Goal: Information Seeking & Learning: Learn about a topic

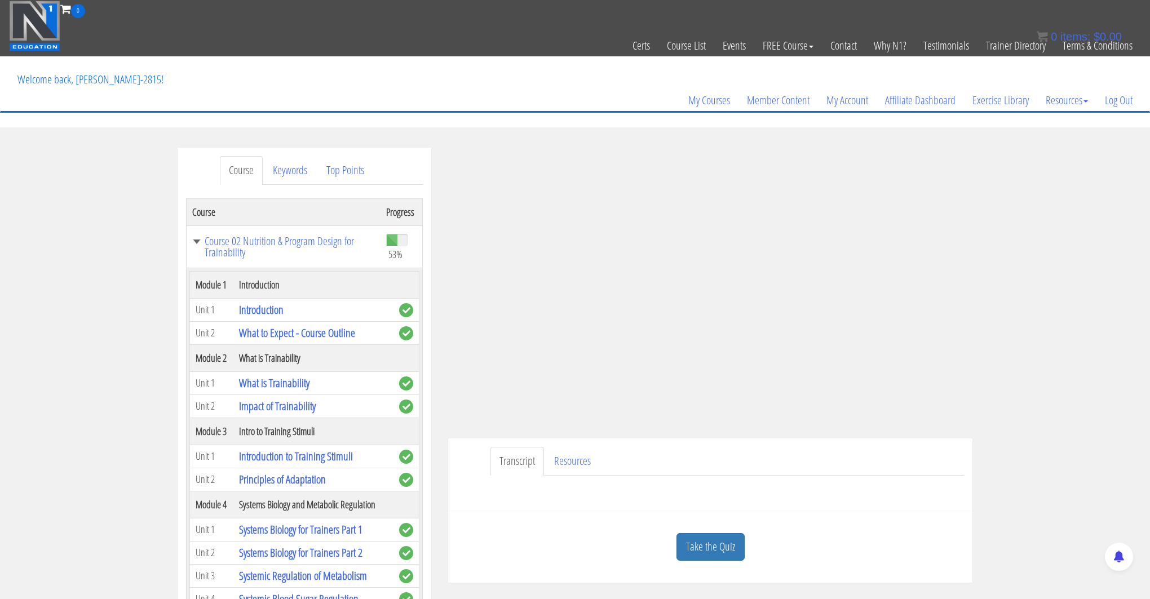
scroll to position [1679, 0]
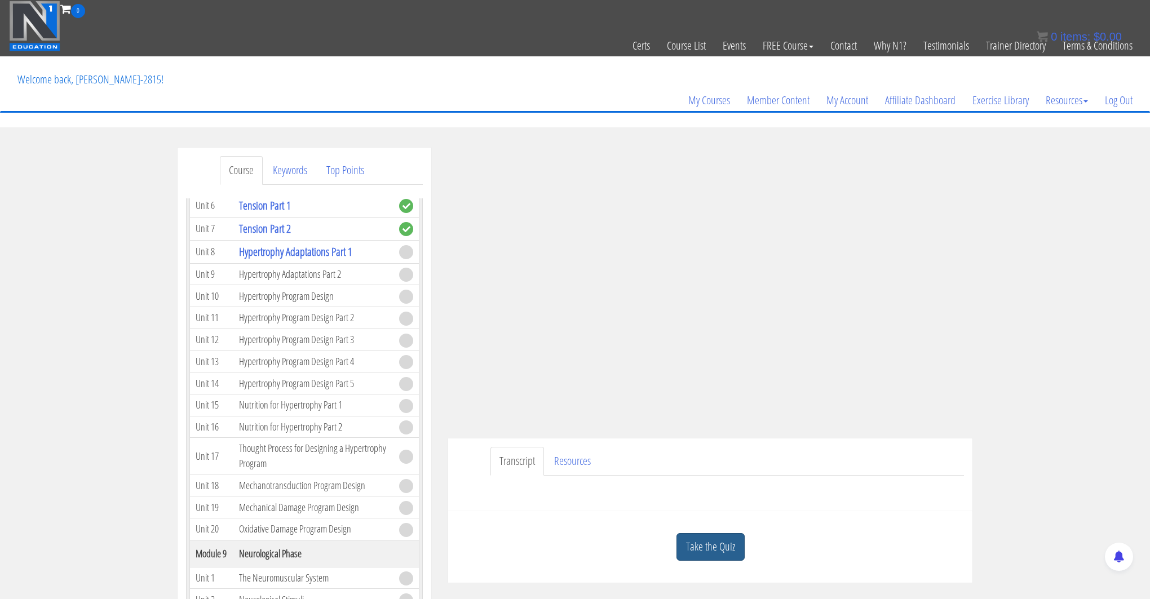
click at [704, 533] on link "Take the Quiz" at bounding box center [711, 547] width 68 height 28
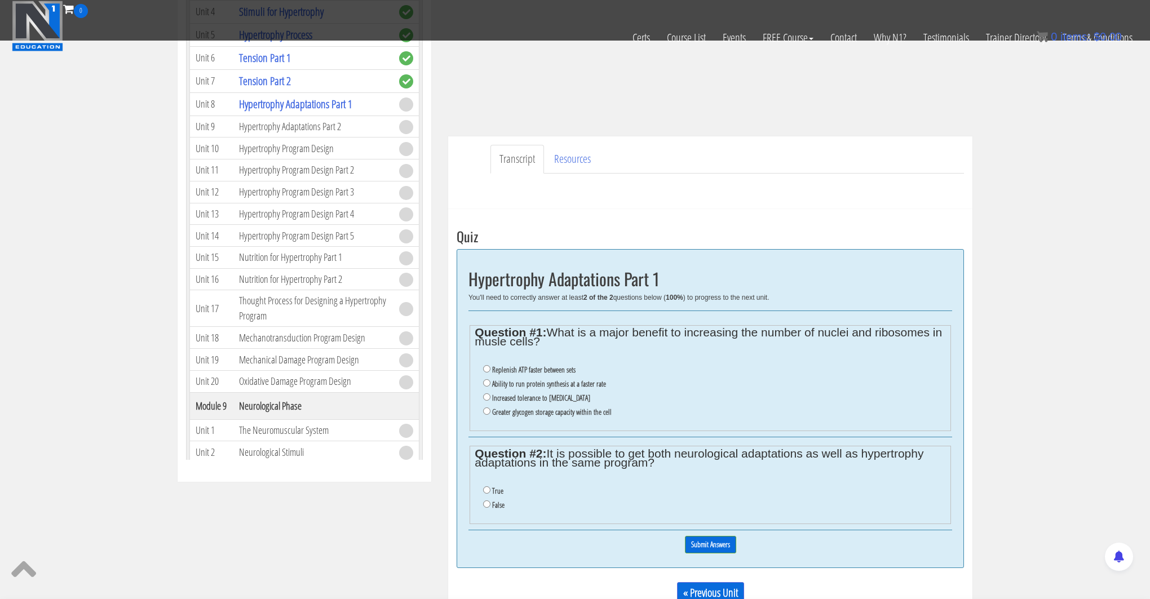
scroll to position [1520, 0]
click at [487, 381] on input "Ability to run protein synthesis at a faster rate" at bounding box center [486, 383] width 7 height 7
radio input "true"
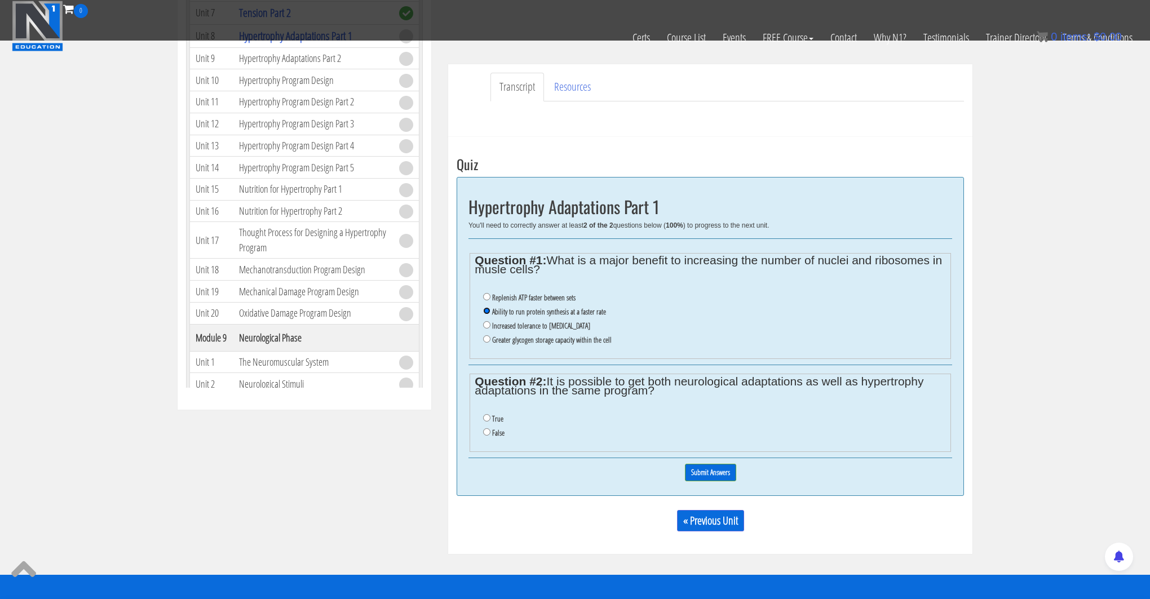
scroll to position [305, 0]
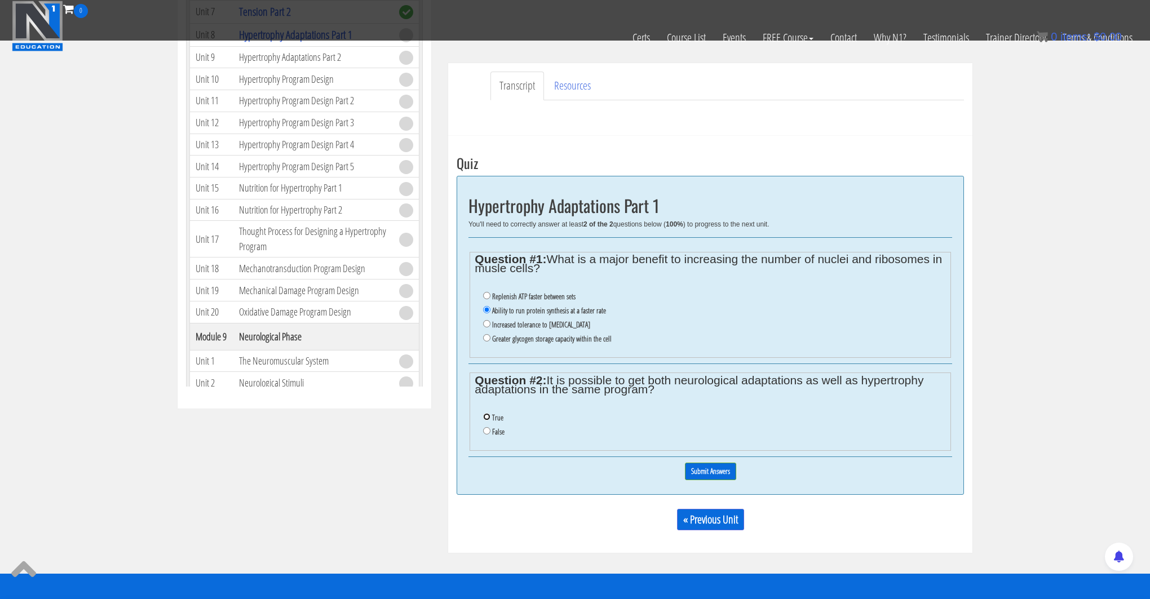
click at [487, 415] on input "True" at bounding box center [486, 416] width 7 height 7
radio input "true"
click at [711, 473] on input "Submit Answers" at bounding box center [710, 471] width 51 height 17
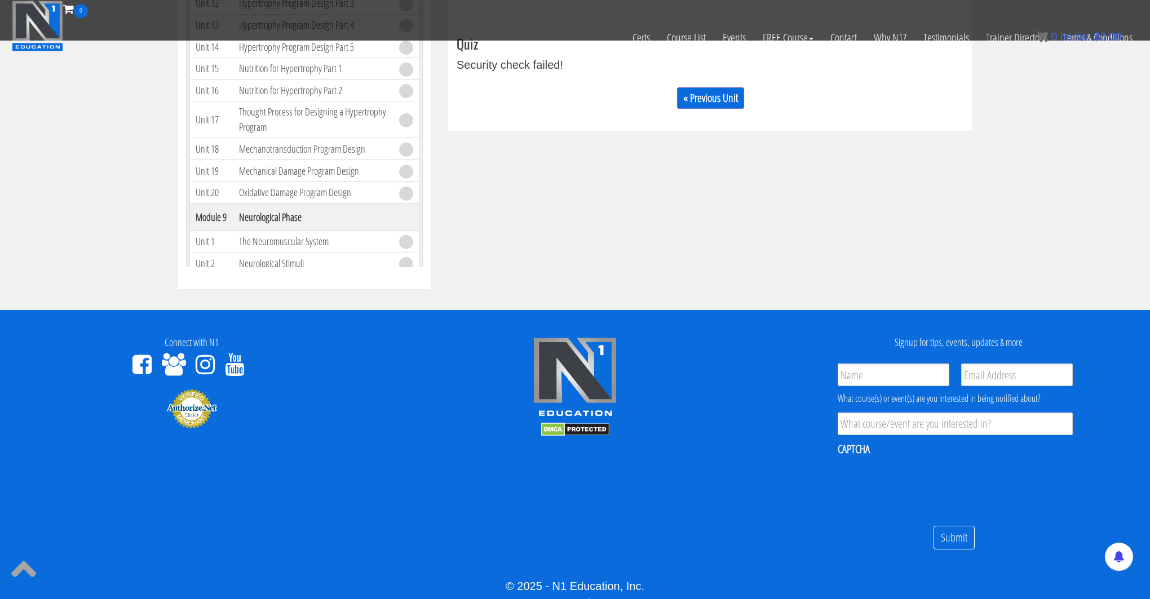
scroll to position [286, 0]
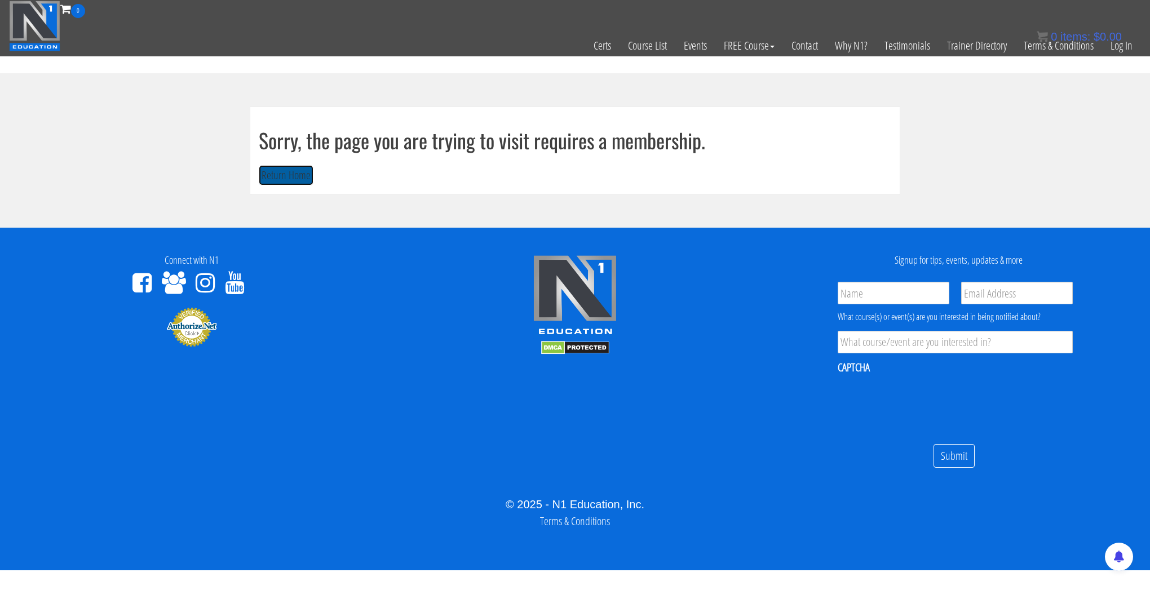
click at [302, 176] on button "Return Home" at bounding box center [286, 175] width 55 height 21
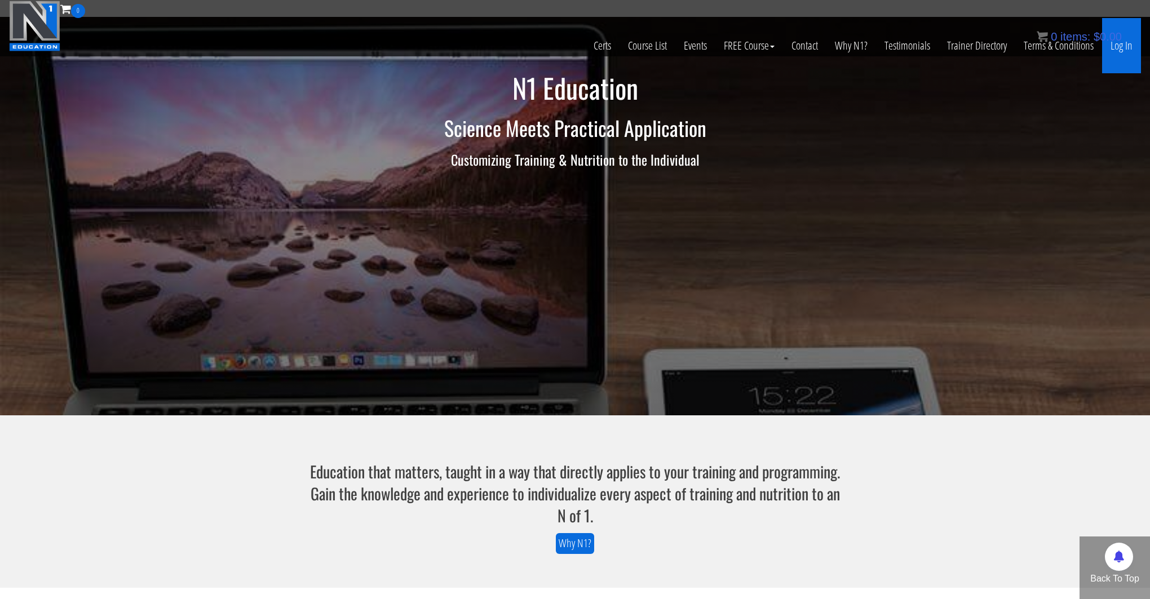
click at [1118, 51] on link "Log In" at bounding box center [1121, 45] width 39 height 55
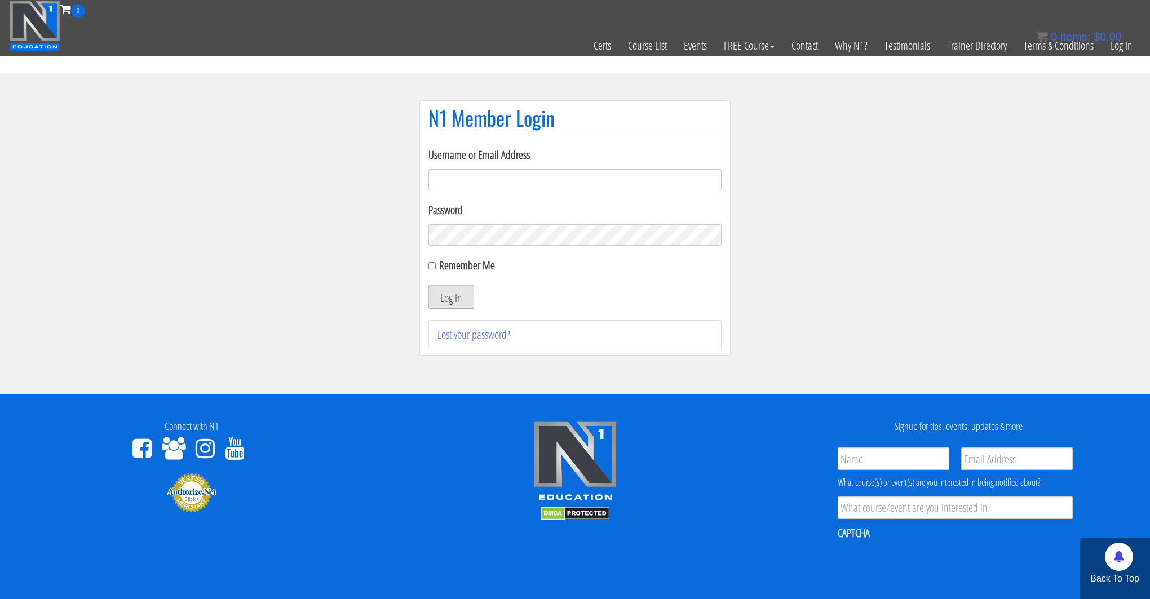
type input "kortney.[PERSON_NAME]-2815"
click at [447, 302] on button "Log In" at bounding box center [452, 297] width 46 height 24
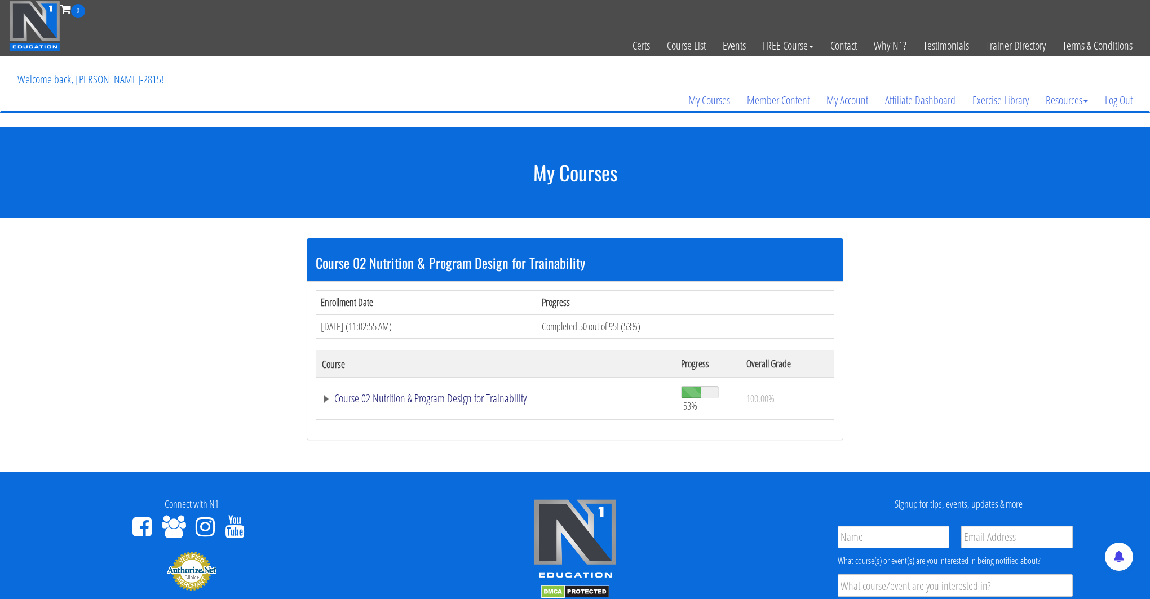
click at [480, 393] on link "Course 02 Nutrition & Program Design for Trainability" at bounding box center [496, 398] width 348 height 11
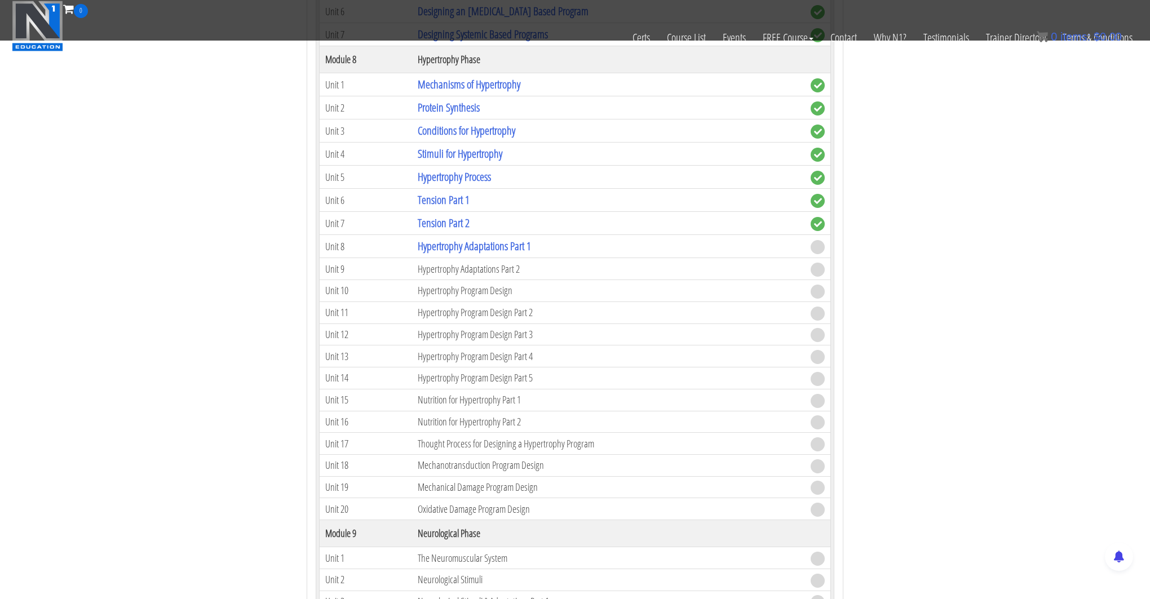
scroll to position [1514, 0]
click at [489, 250] on link "Hypertrophy Adaptations Part 1" at bounding box center [474, 244] width 113 height 15
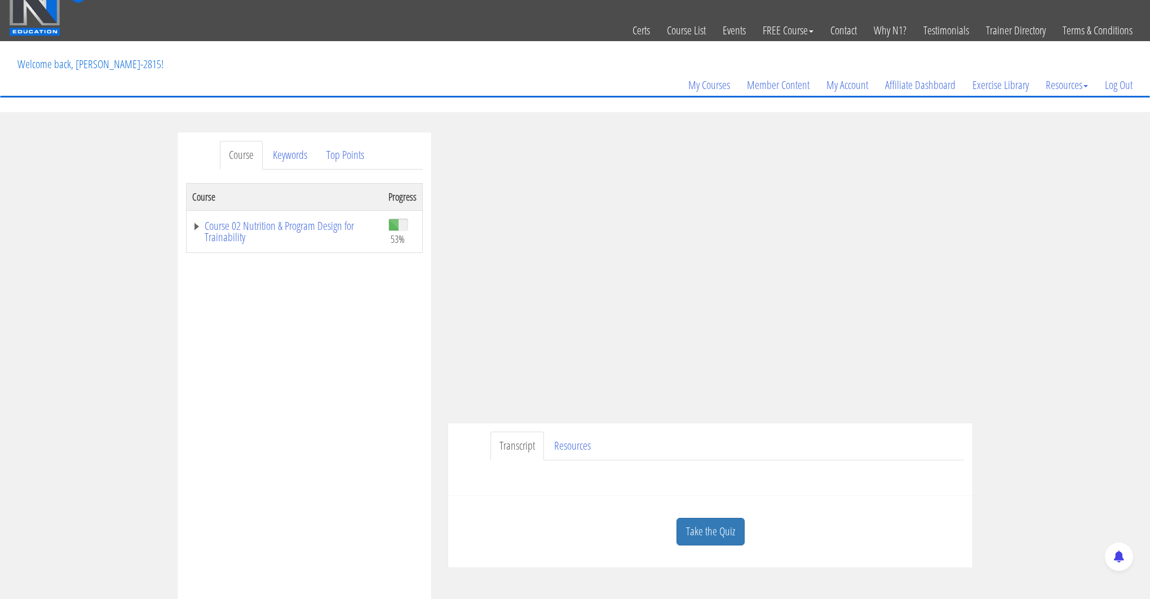
scroll to position [28, 0]
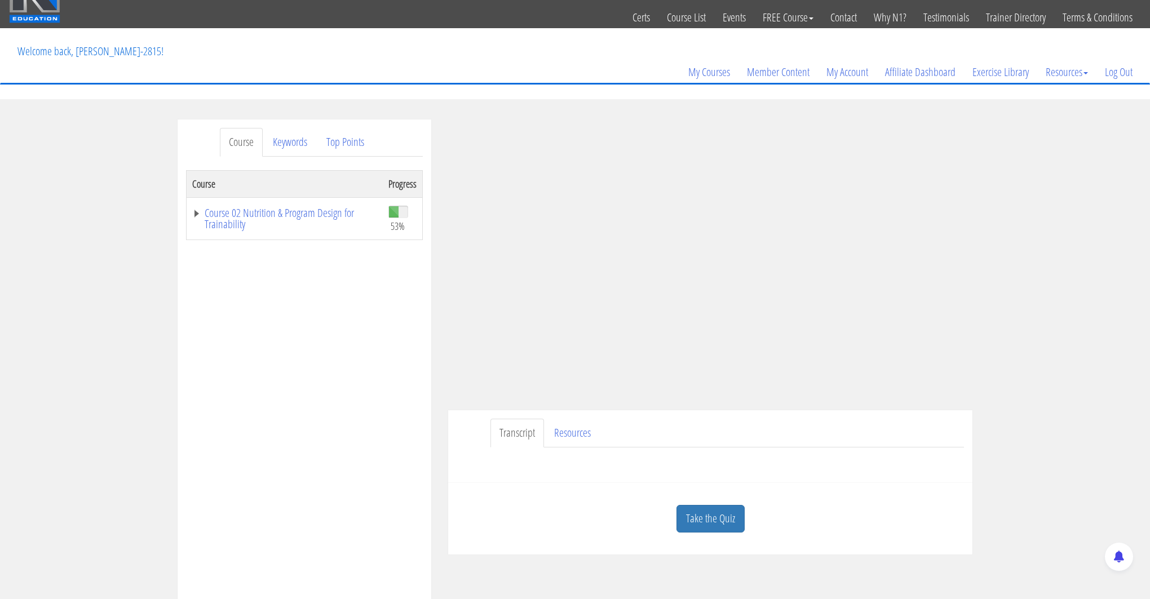
click at [694, 508] on link "Take the Quiz" at bounding box center [711, 519] width 68 height 28
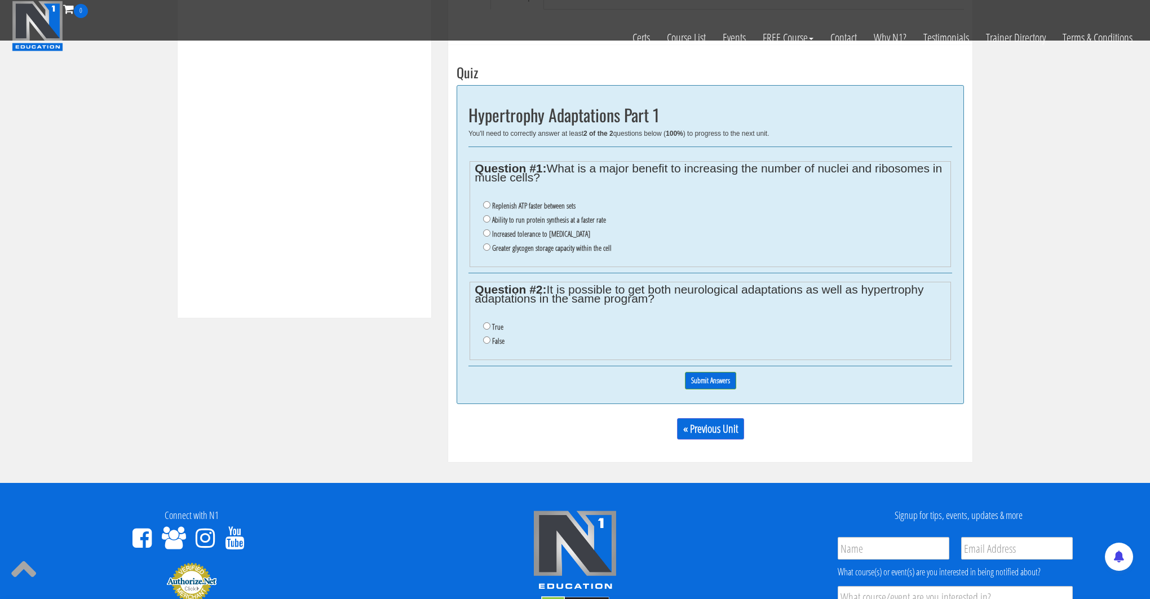
scroll to position [395, 0]
click at [486, 222] on input "Ability to run protein synthesis at a faster rate" at bounding box center [486, 219] width 7 height 7
radio input "true"
click at [487, 332] on li "True" at bounding box center [714, 328] width 462 height 14
click at [484, 325] on input "True" at bounding box center [486, 326] width 7 height 7
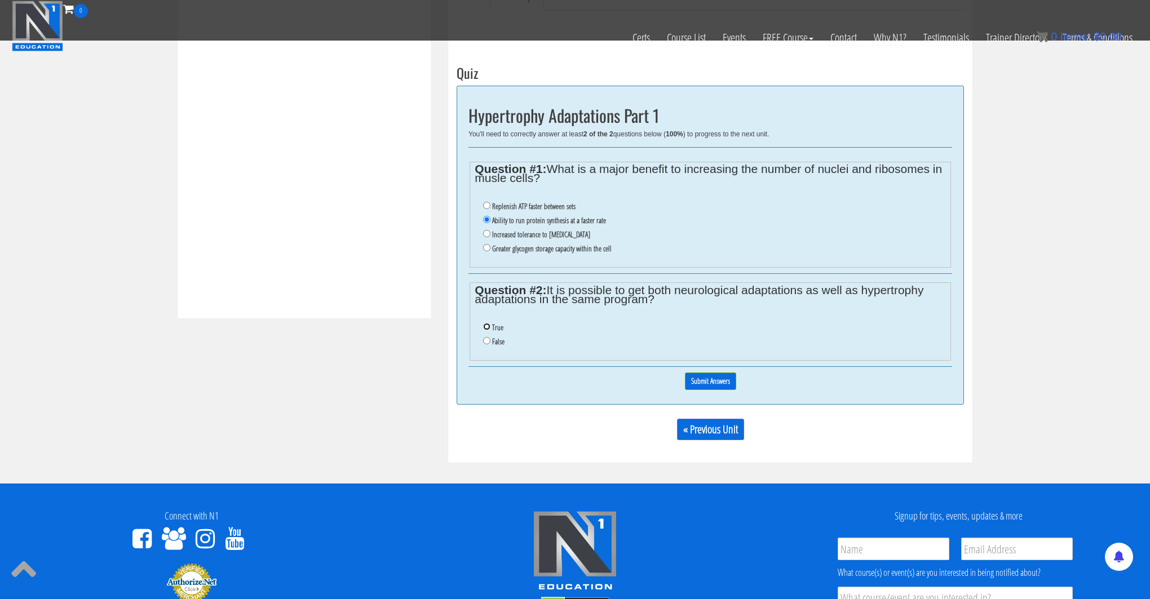
radio input "true"
click at [701, 375] on input "Submit Answers" at bounding box center [710, 381] width 51 height 17
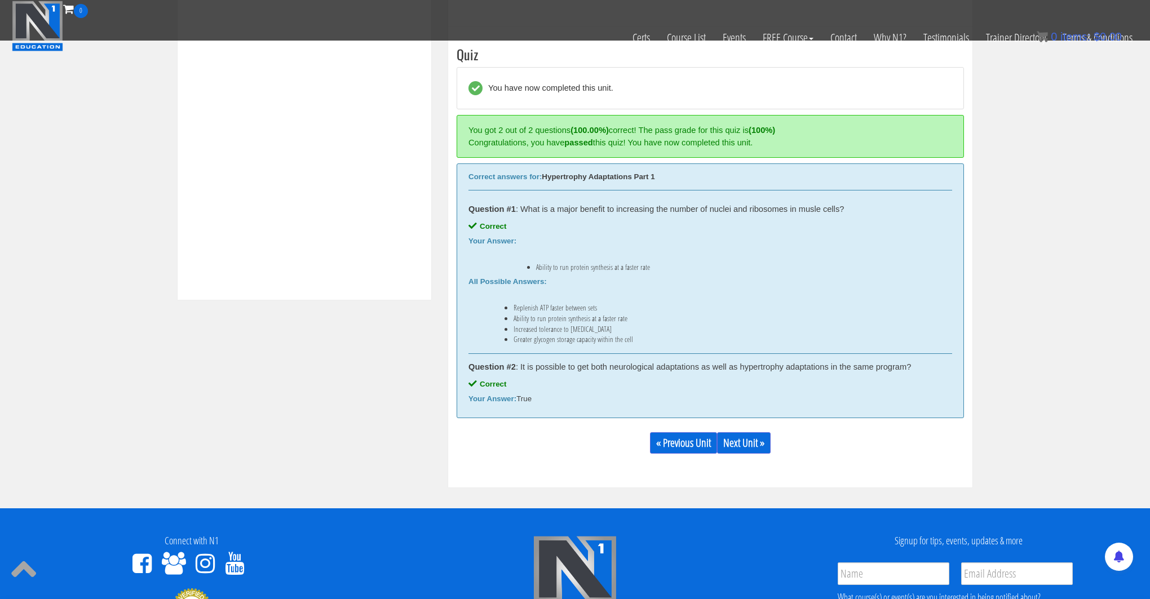
scroll to position [424, 0]
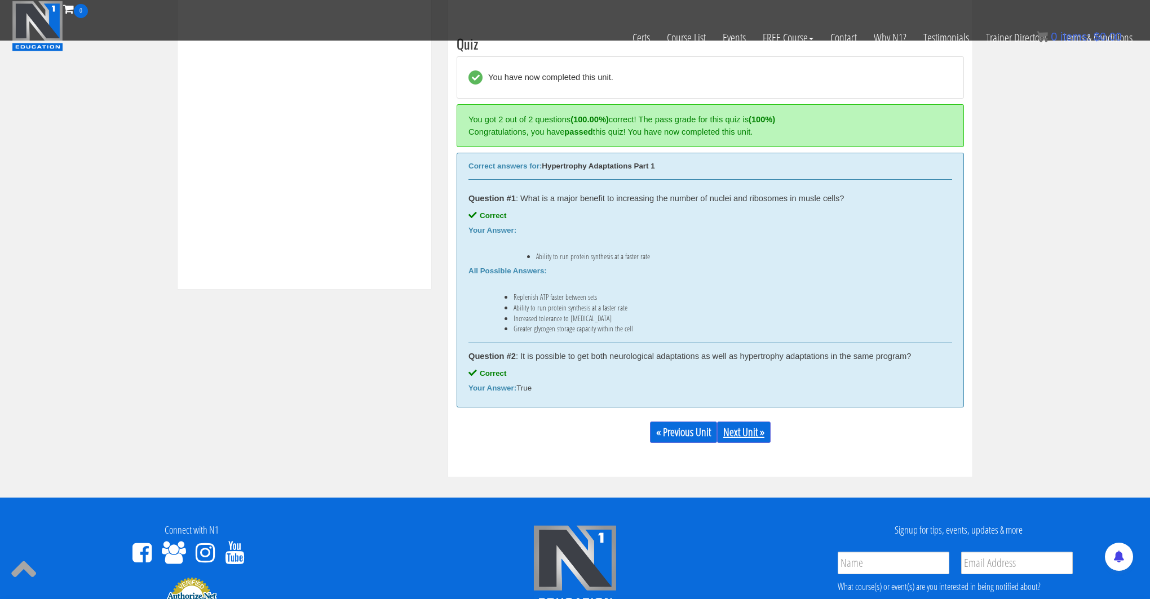
click at [738, 433] on link "Next Unit »" at bounding box center [744, 432] width 54 height 21
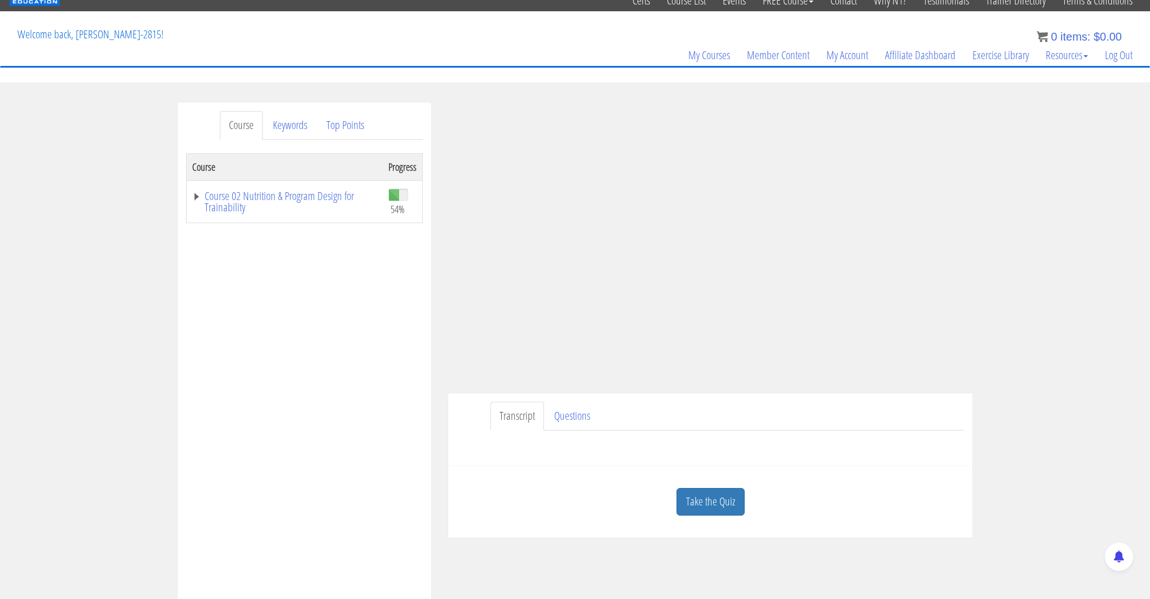
scroll to position [43, 0]
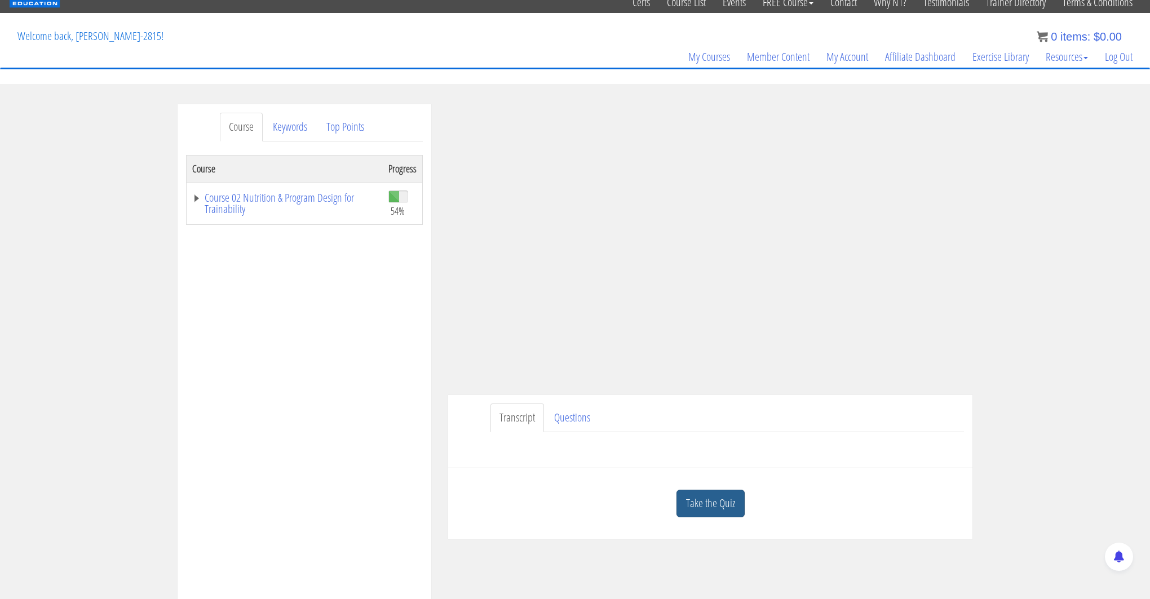
click at [721, 490] on link "Take the Quiz" at bounding box center [711, 504] width 68 height 28
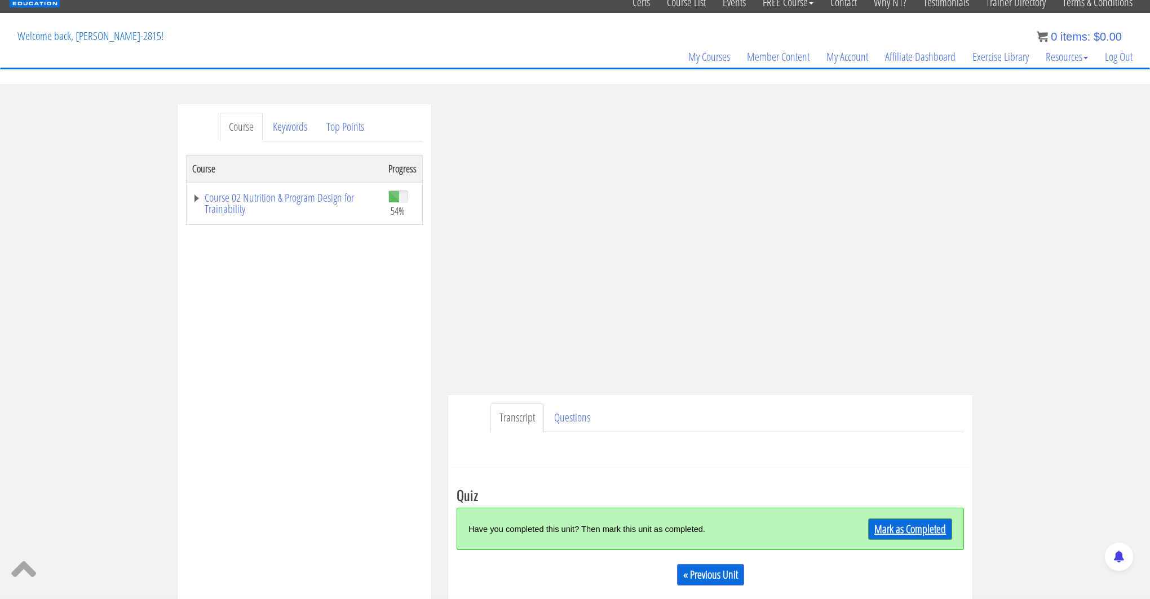
click at [950, 519] on link "Mark as Completed" at bounding box center [910, 529] width 84 height 21
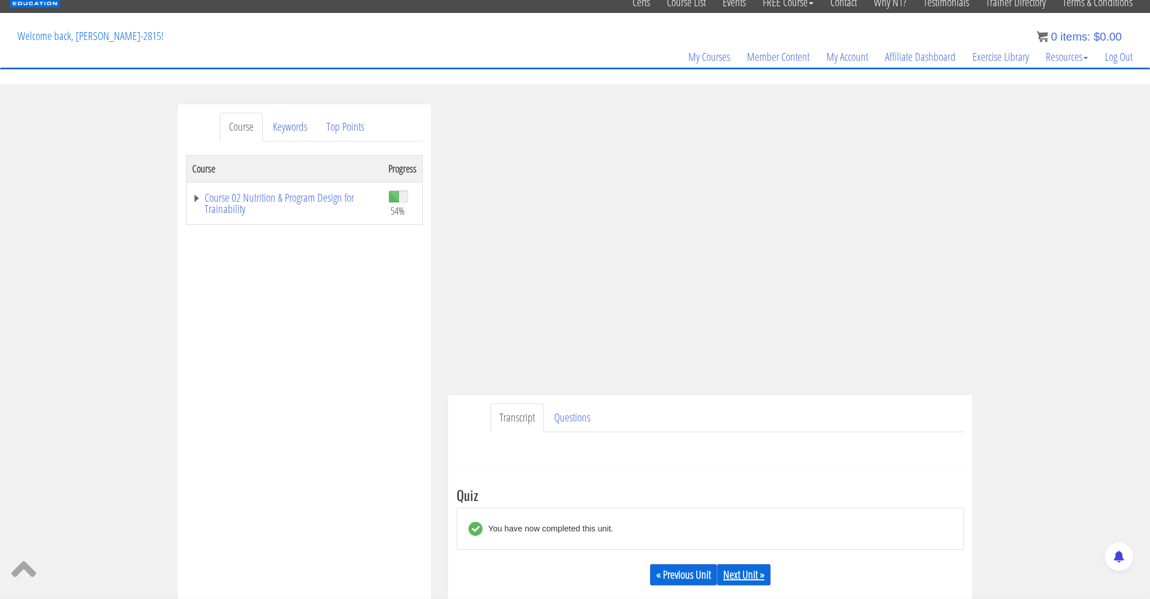
click at [752, 564] on link "Next Unit »" at bounding box center [744, 574] width 54 height 21
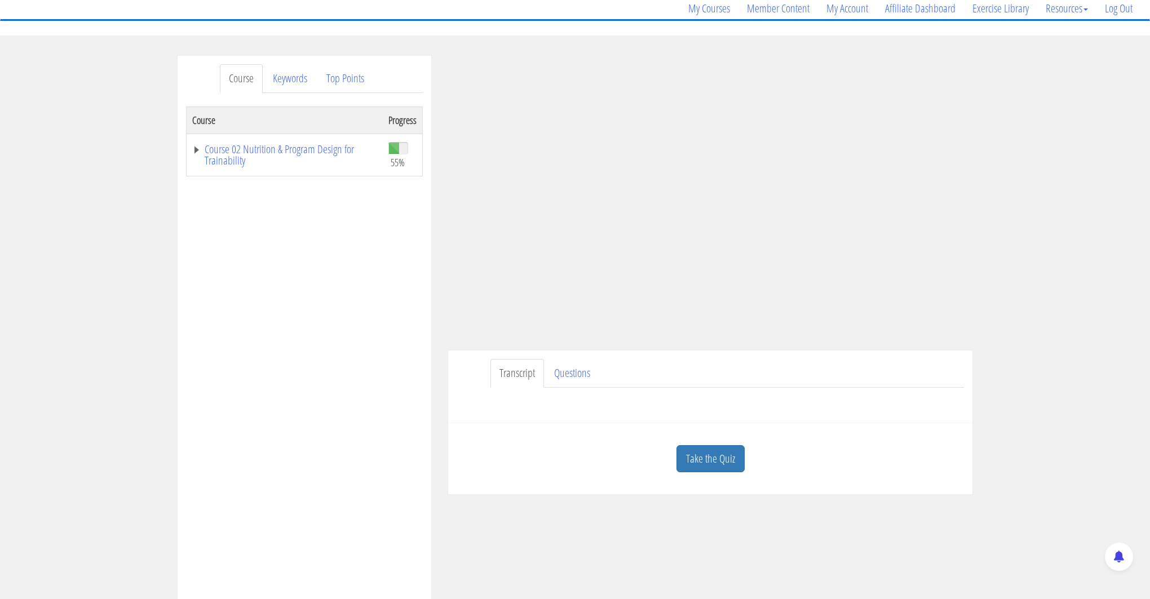
scroll to position [92, 0]
click at [707, 445] on link "Take the Quiz" at bounding box center [711, 459] width 68 height 28
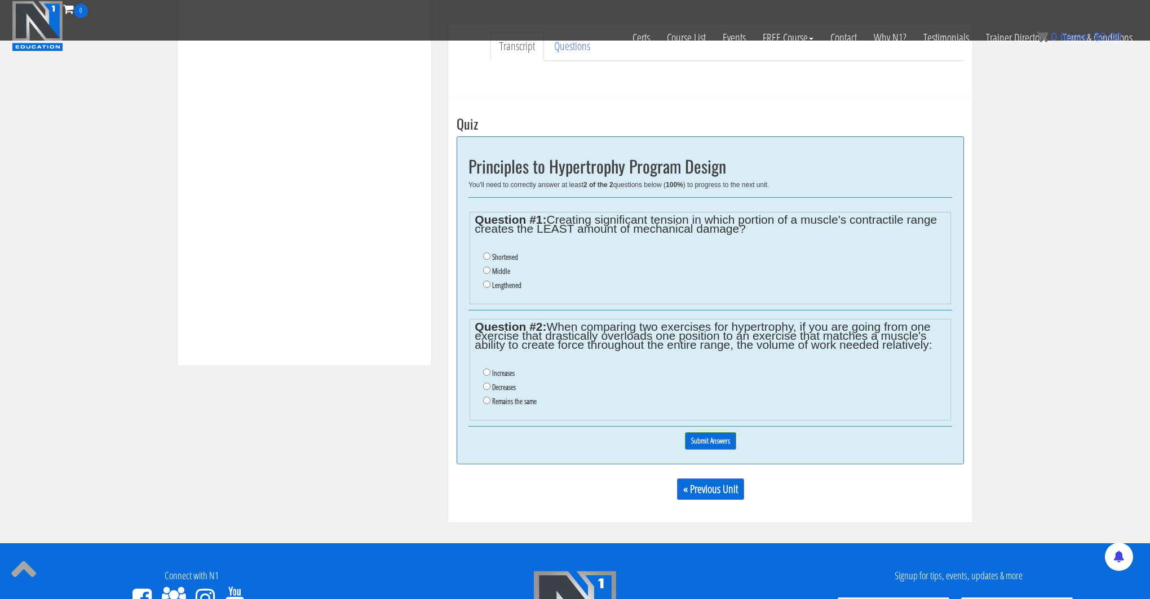
scroll to position [358, 0]
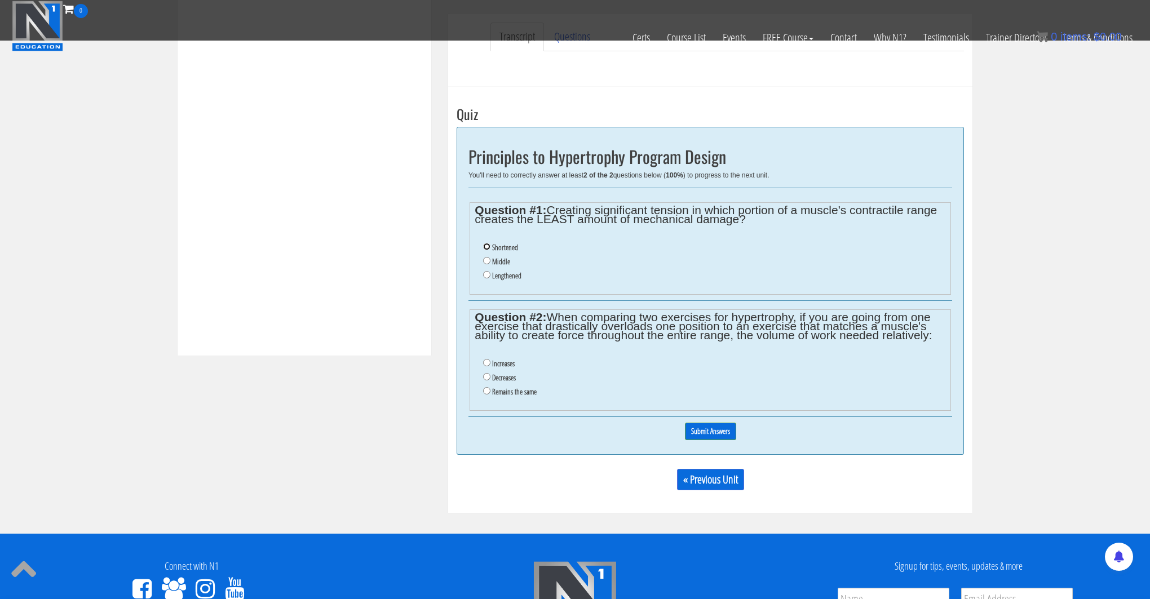
click at [487, 248] on input "Shortened" at bounding box center [486, 246] width 7 height 7
radio input "true"
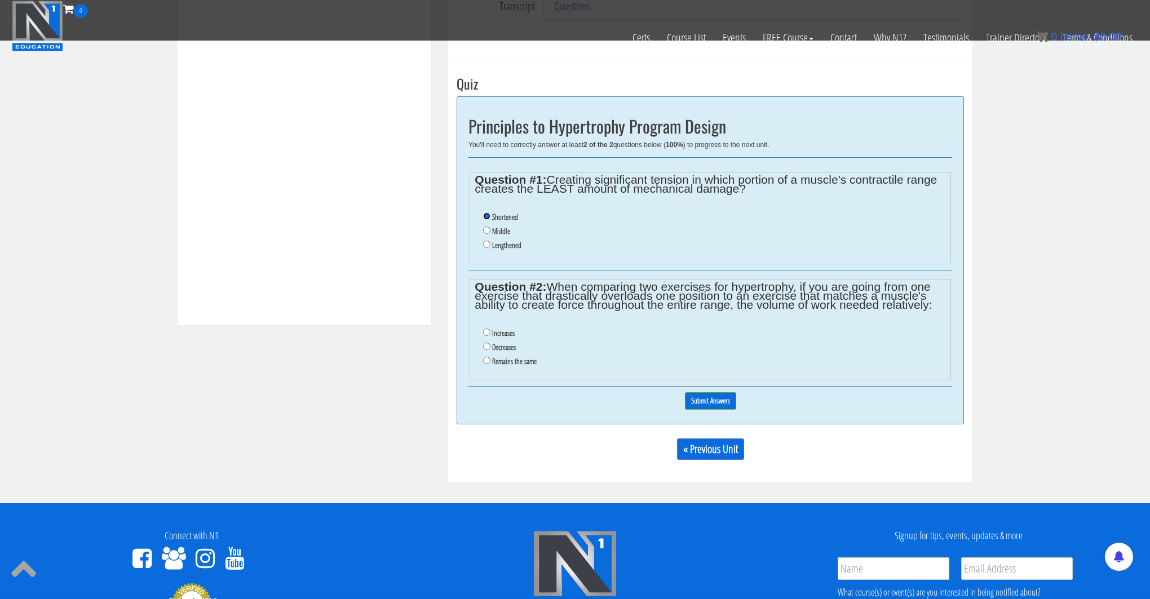
scroll to position [393, 0]
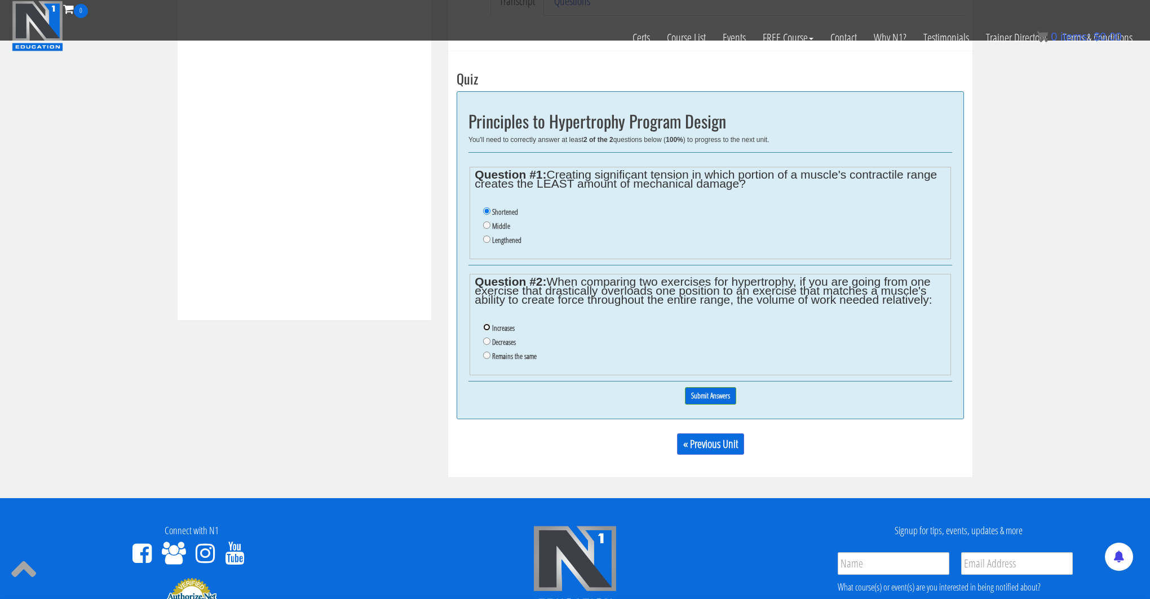
click at [486, 328] on input "Increases" at bounding box center [486, 327] width 7 height 7
radio input "true"
click at [716, 396] on input "Submit Answers" at bounding box center [710, 395] width 51 height 17
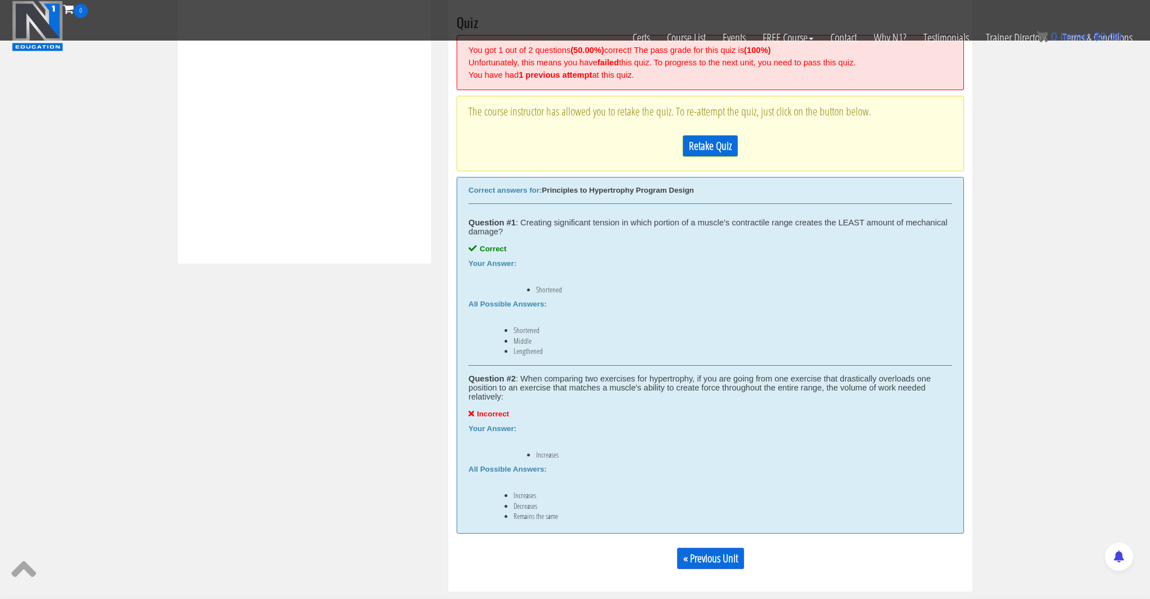
scroll to position [451, 0]
click at [696, 149] on link "Retake Quiz" at bounding box center [710, 144] width 55 height 21
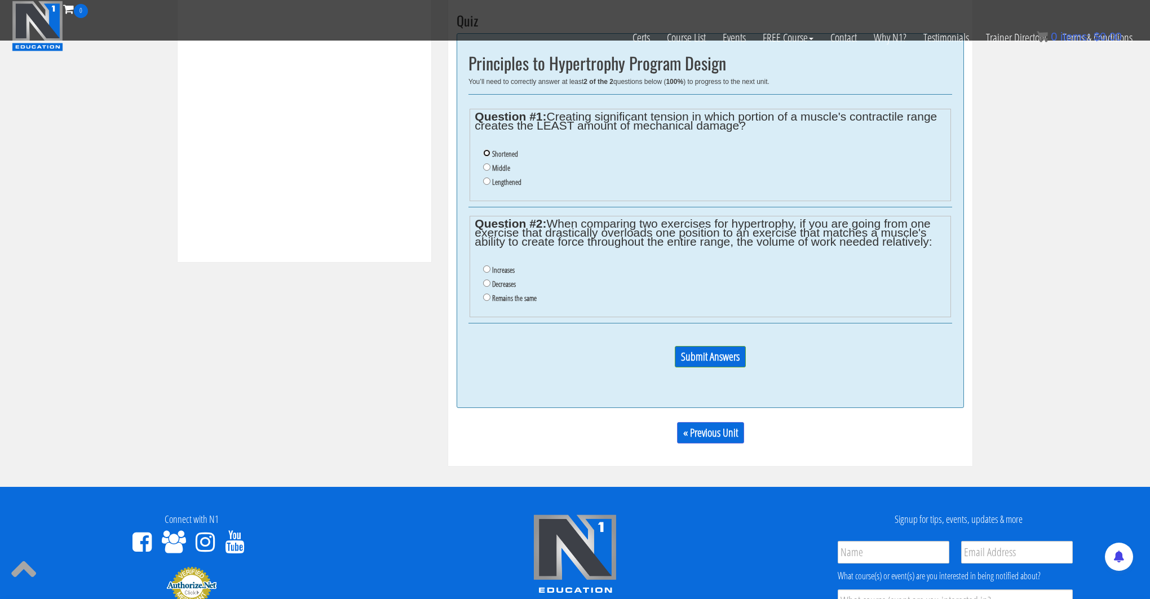
click at [487, 155] on input "Shortened" at bounding box center [486, 152] width 7 height 7
radio input "true"
click at [489, 285] on input "Decreases" at bounding box center [486, 283] width 7 height 7
radio input "true"
click at [718, 358] on input "Submit Answers" at bounding box center [710, 356] width 71 height 21
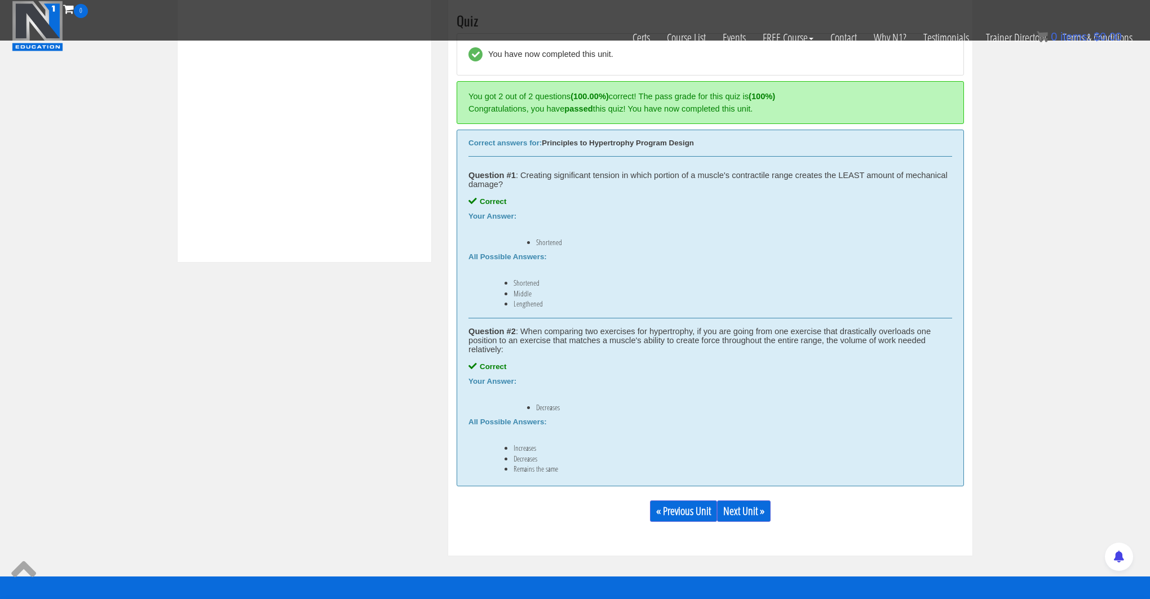
scroll to position [428, 0]
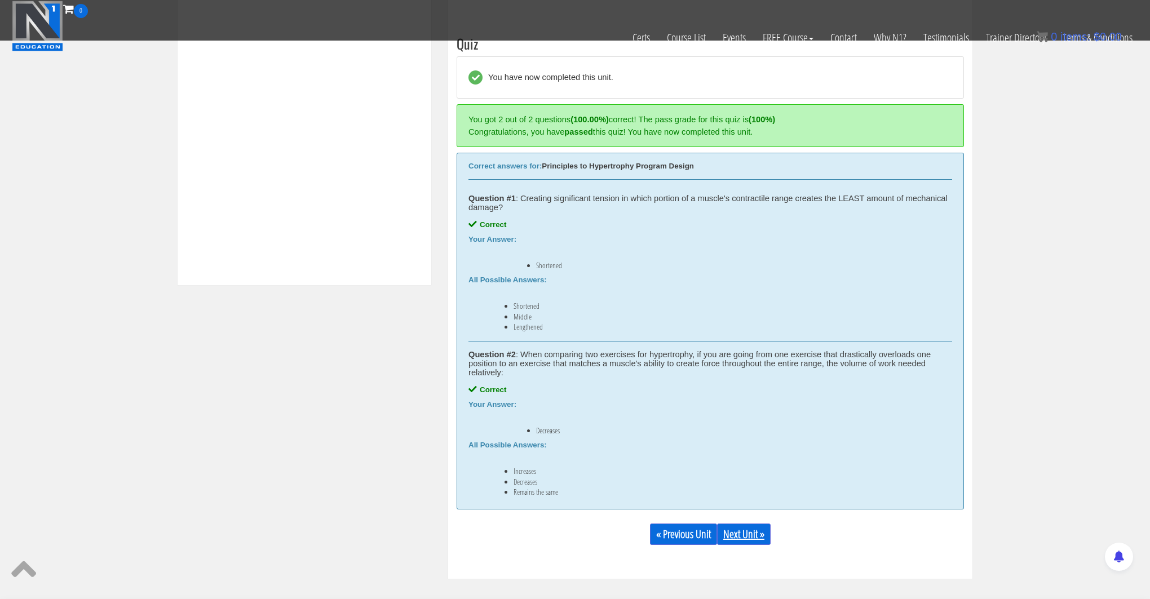
click at [735, 532] on link "Next Unit »" at bounding box center [744, 534] width 54 height 21
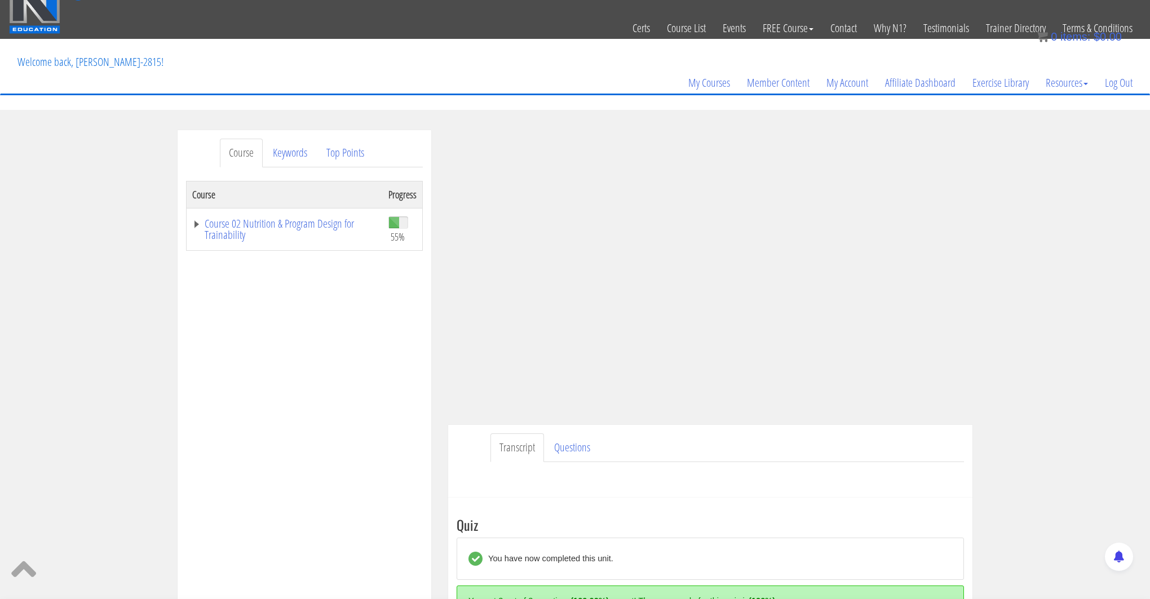
scroll to position [0, 0]
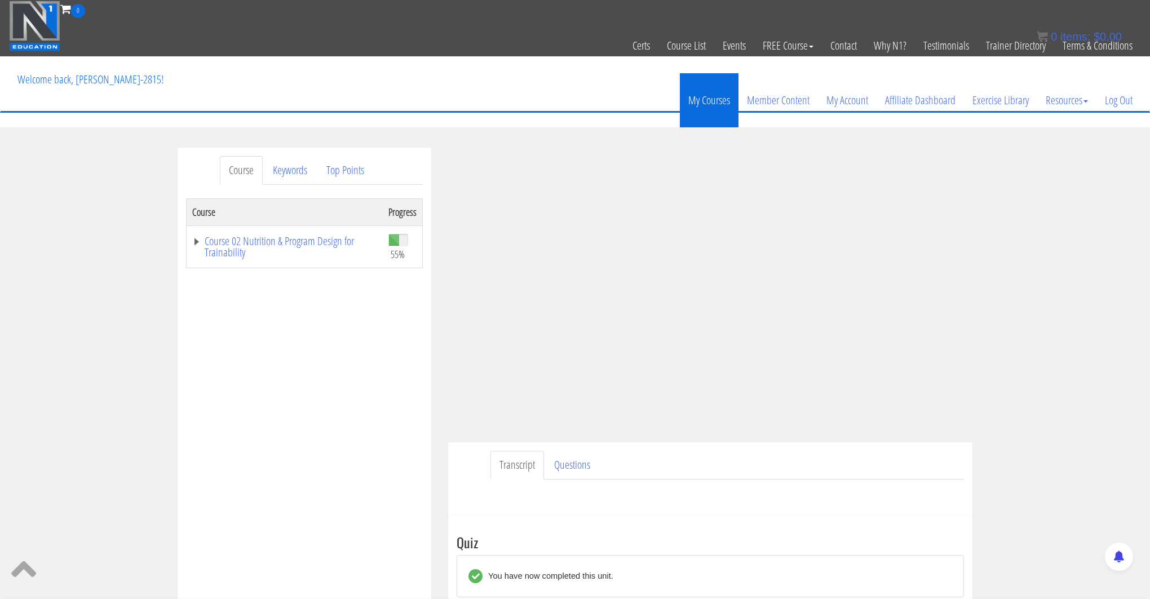
click at [680, 81] on link "My Courses" at bounding box center [709, 100] width 59 height 54
